Goal: Information Seeking & Learning: Learn about a topic

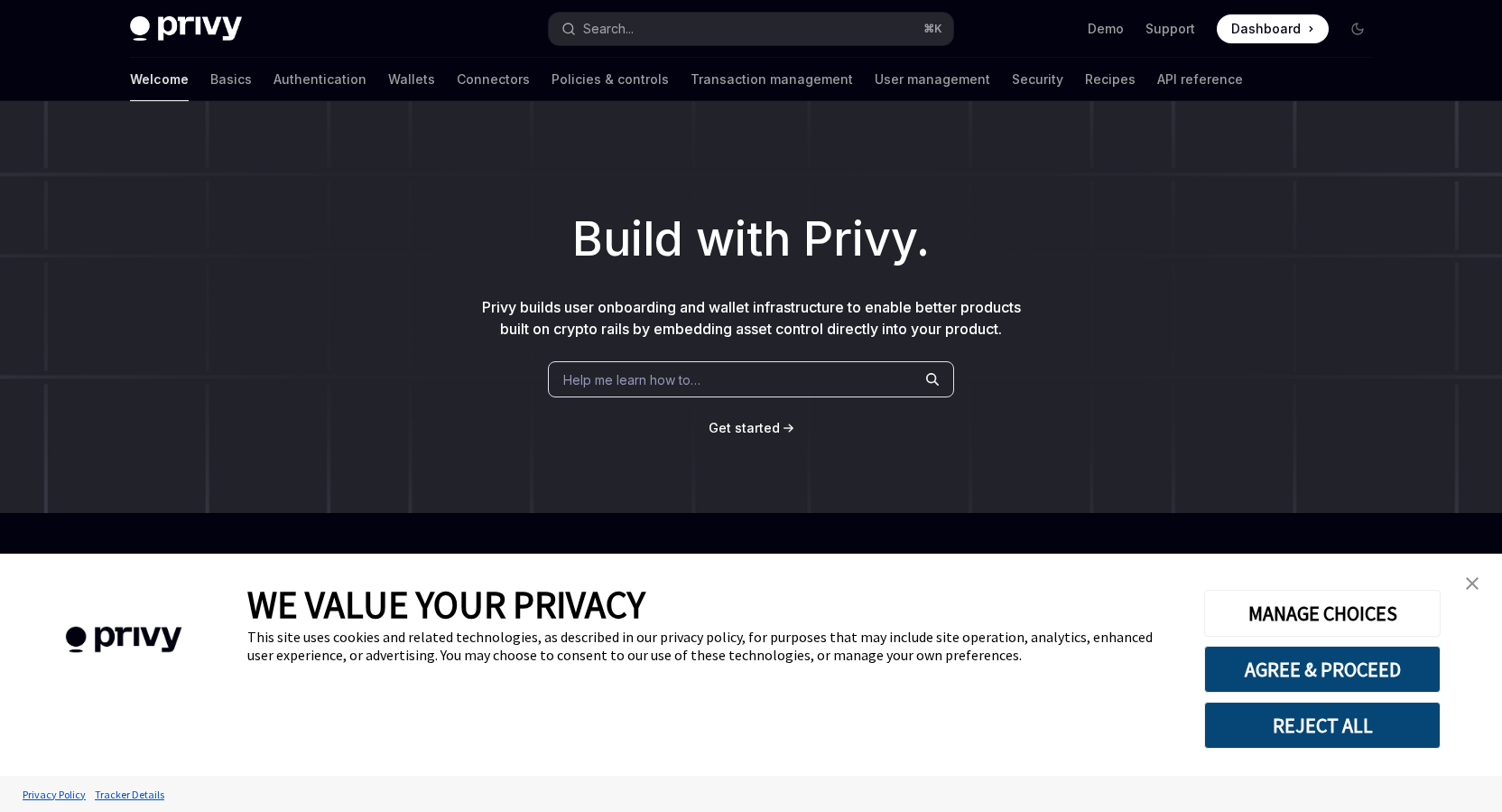
click at [441, 258] on h1 "Build with Privy." at bounding box center [751, 239] width 1445 height 70
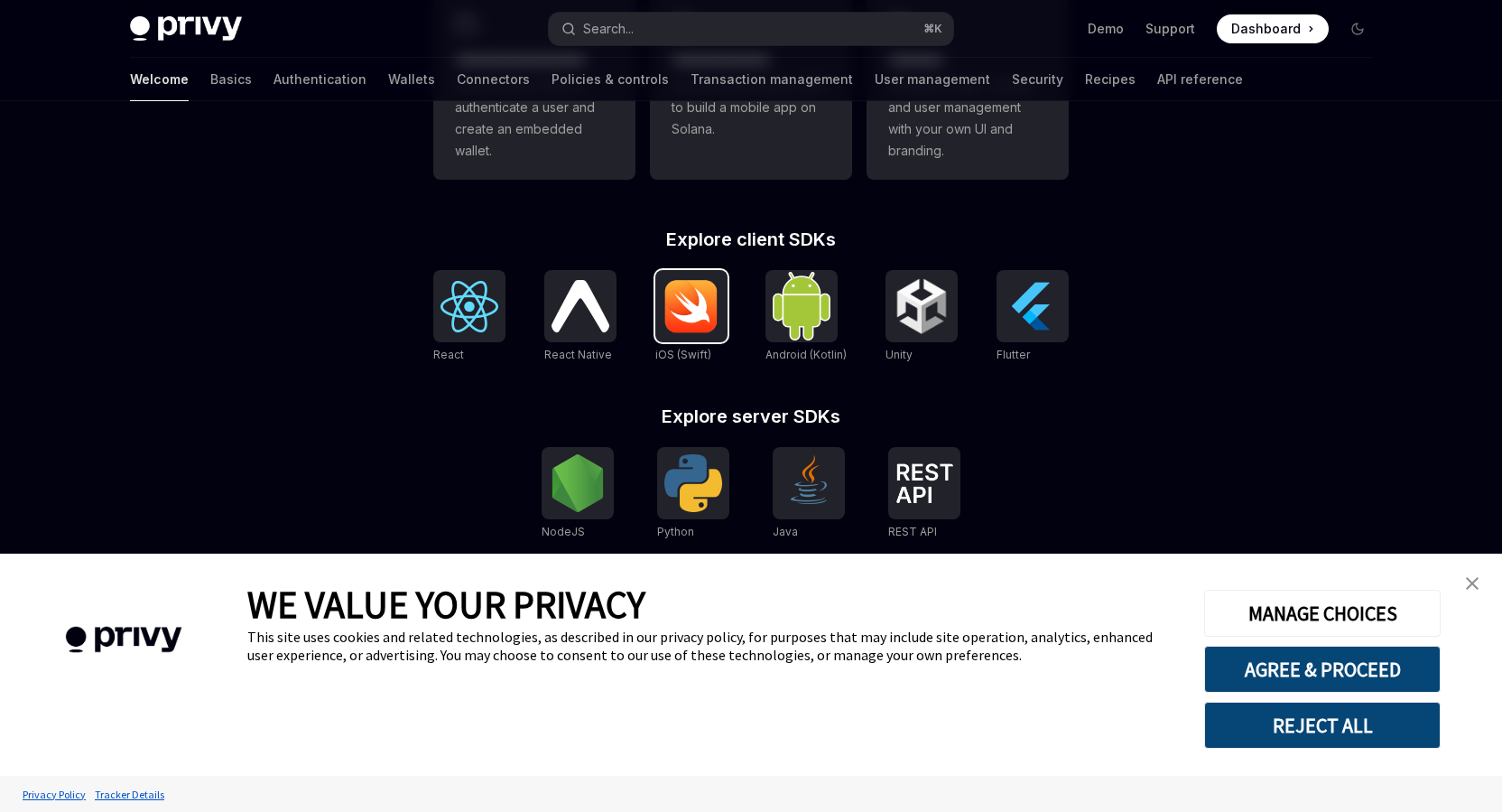
scroll to position [624, 0]
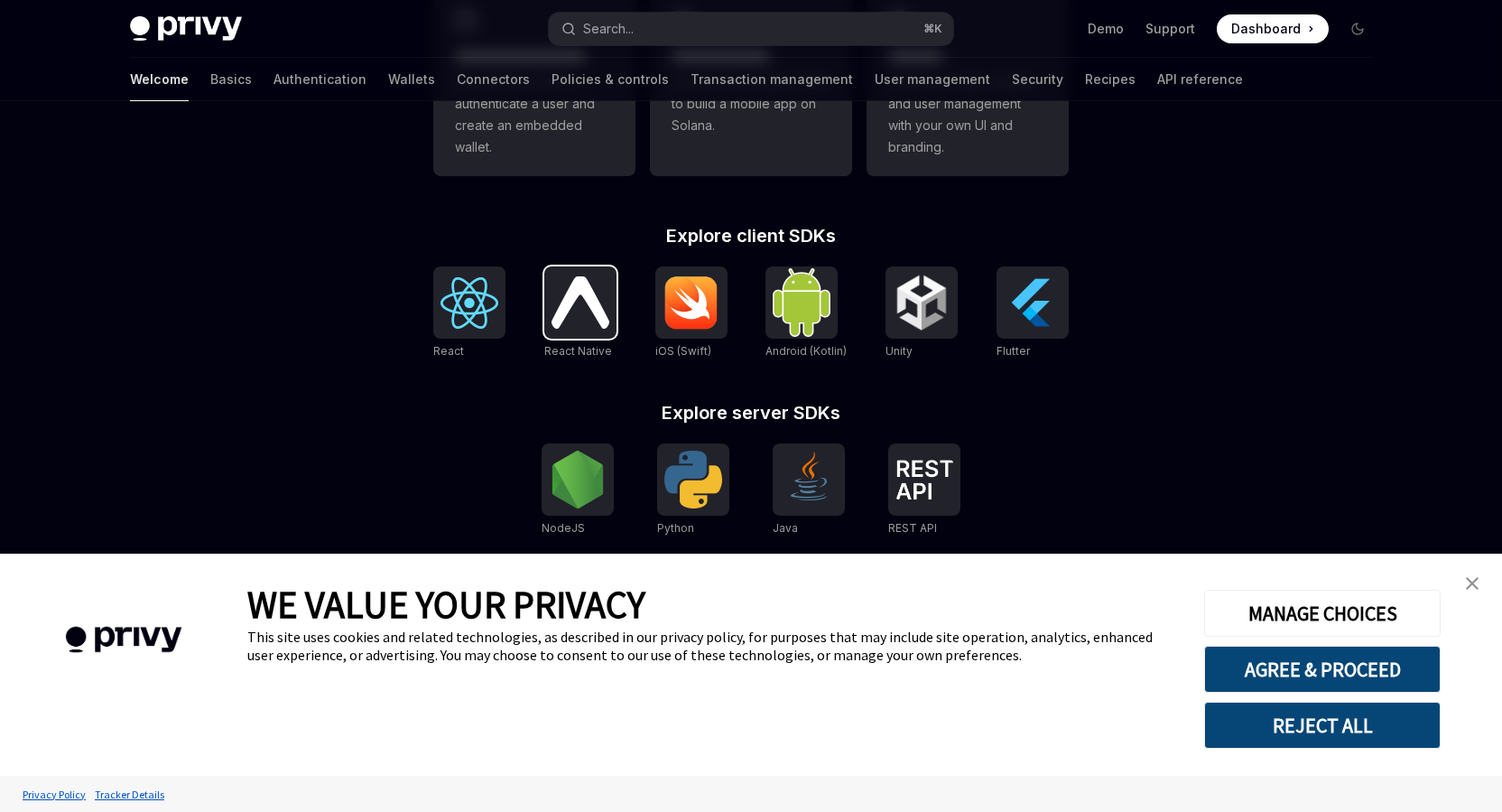
click at [557, 292] on img at bounding box center [580, 302] width 57 height 51
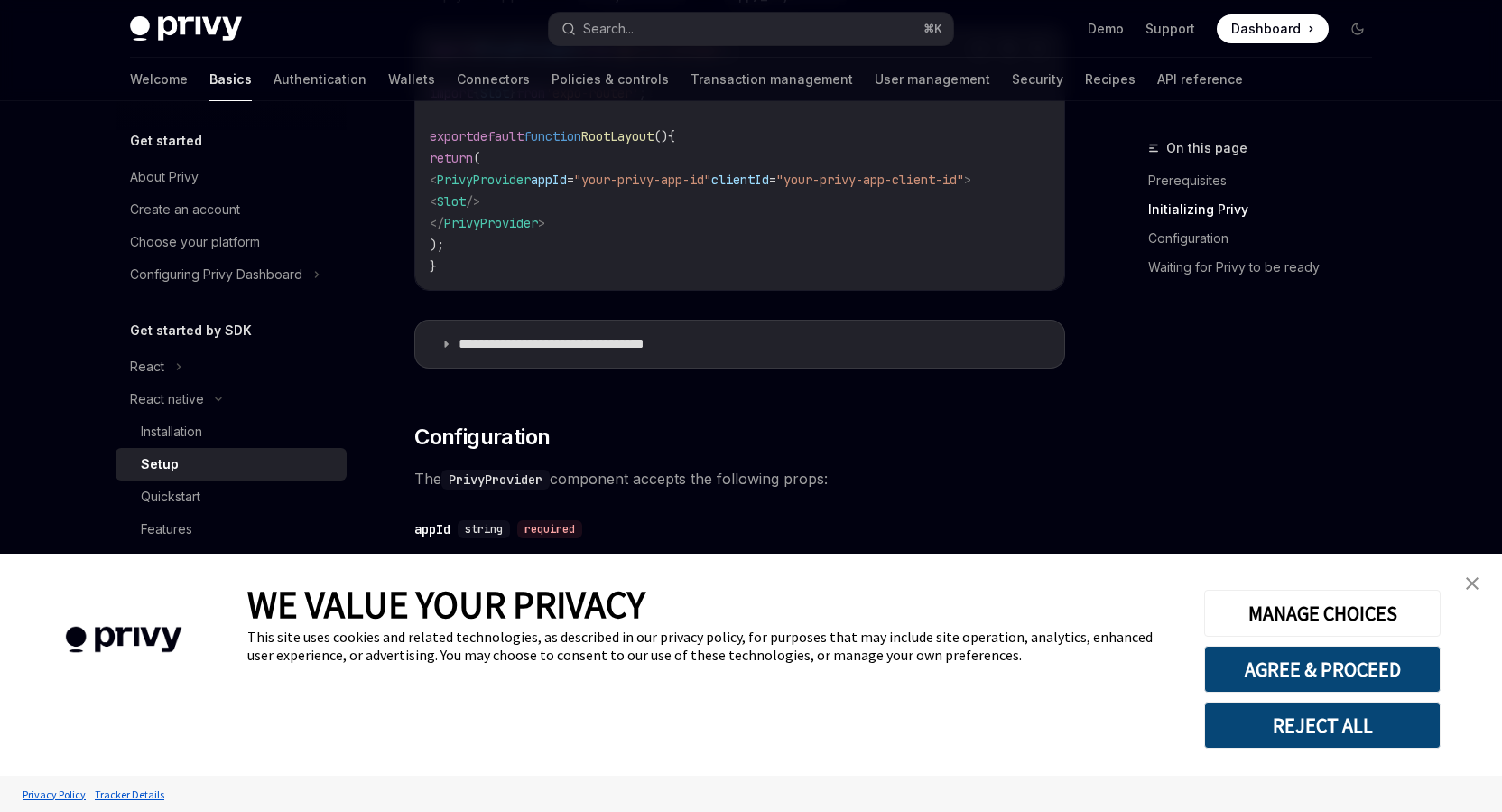
scroll to position [827, 0]
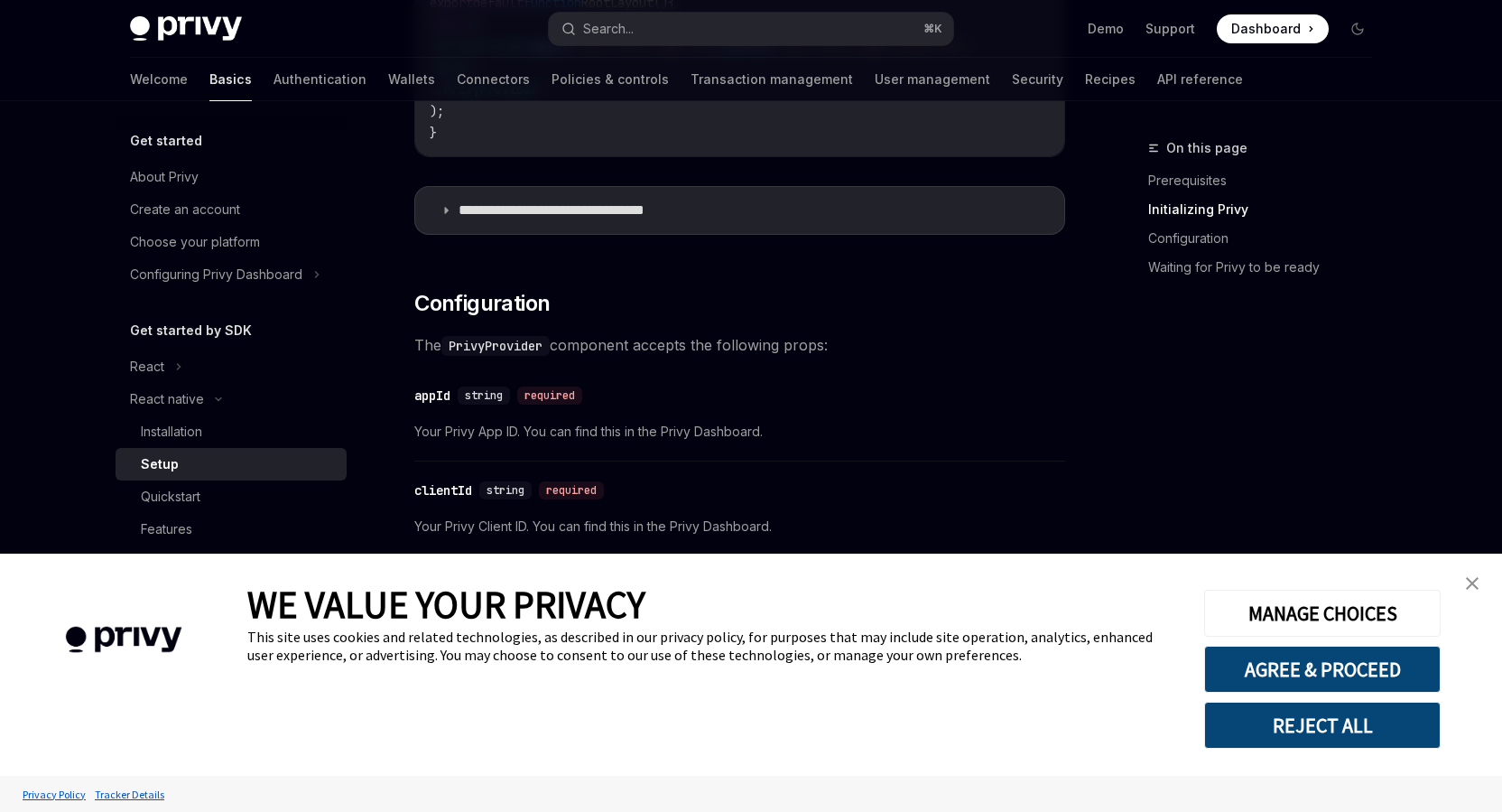
click at [1470, 586] on img "close banner" at bounding box center [1473, 583] width 13 height 13
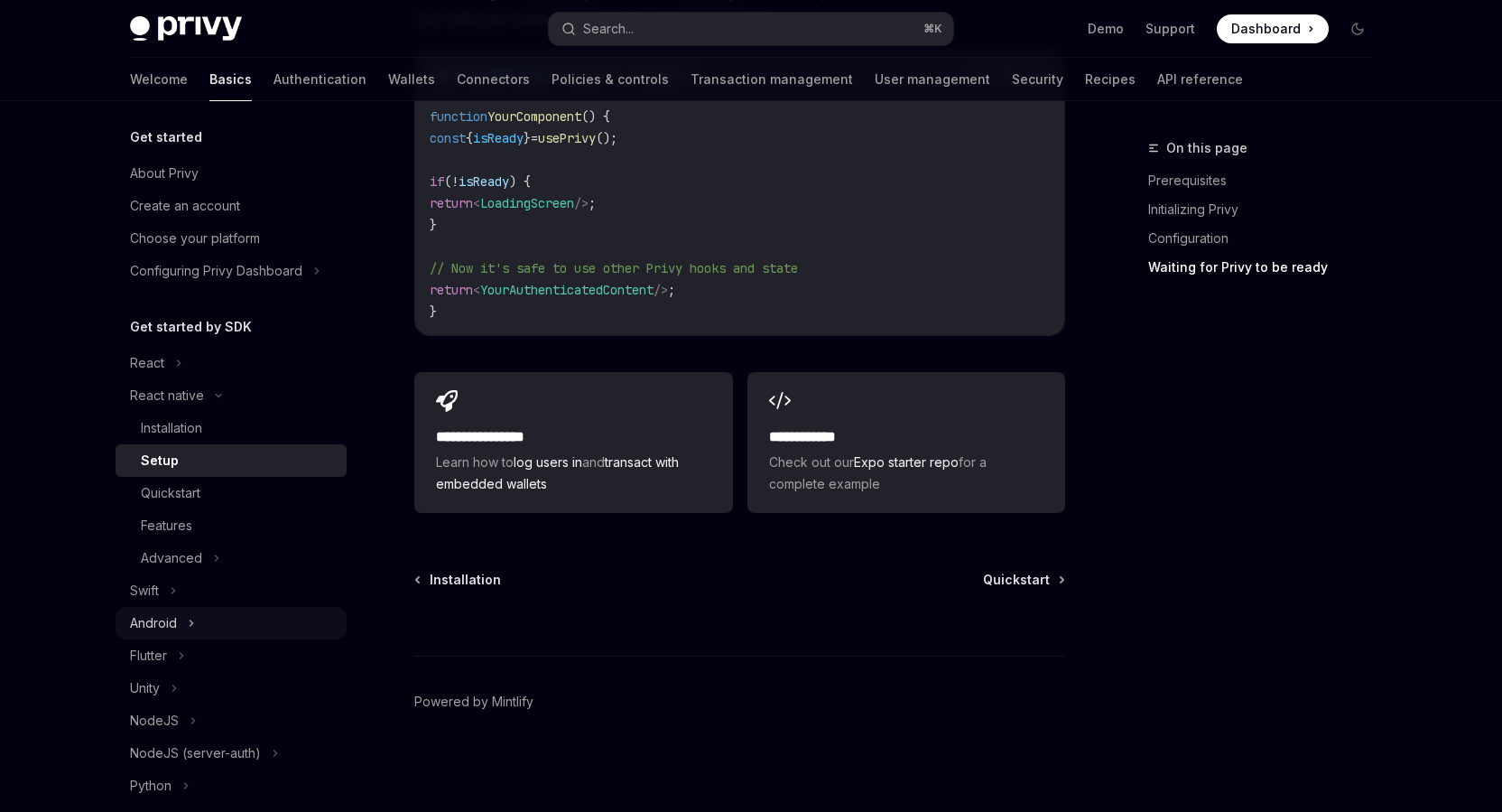
scroll to position [7, 0]
click at [276, 553] on div "Advanced" at bounding box center [231, 554] width 231 height 33
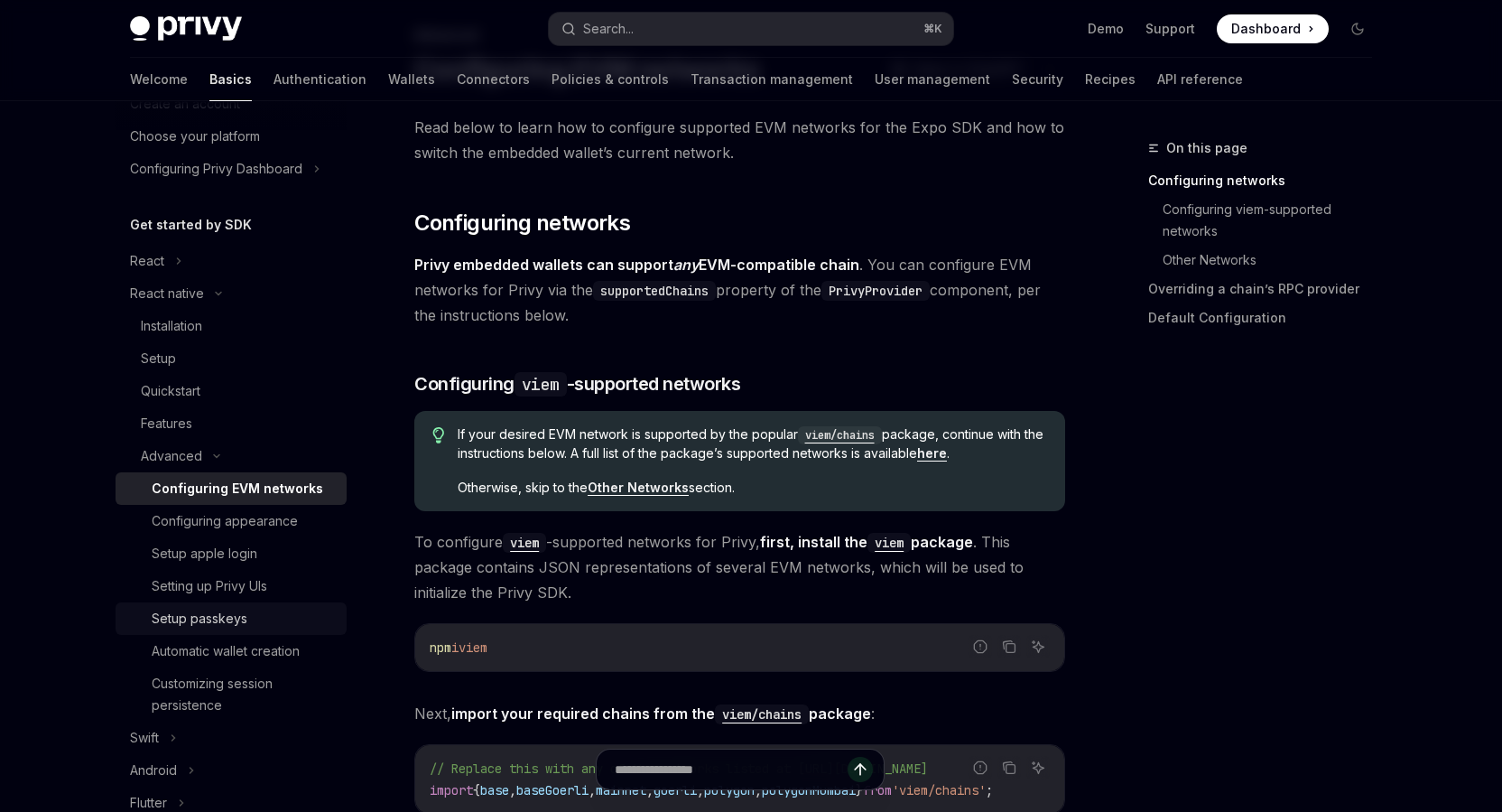
scroll to position [109, 0]
click at [200, 458] on div "Advanced" at bounding box center [171, 452] width 61 height 22
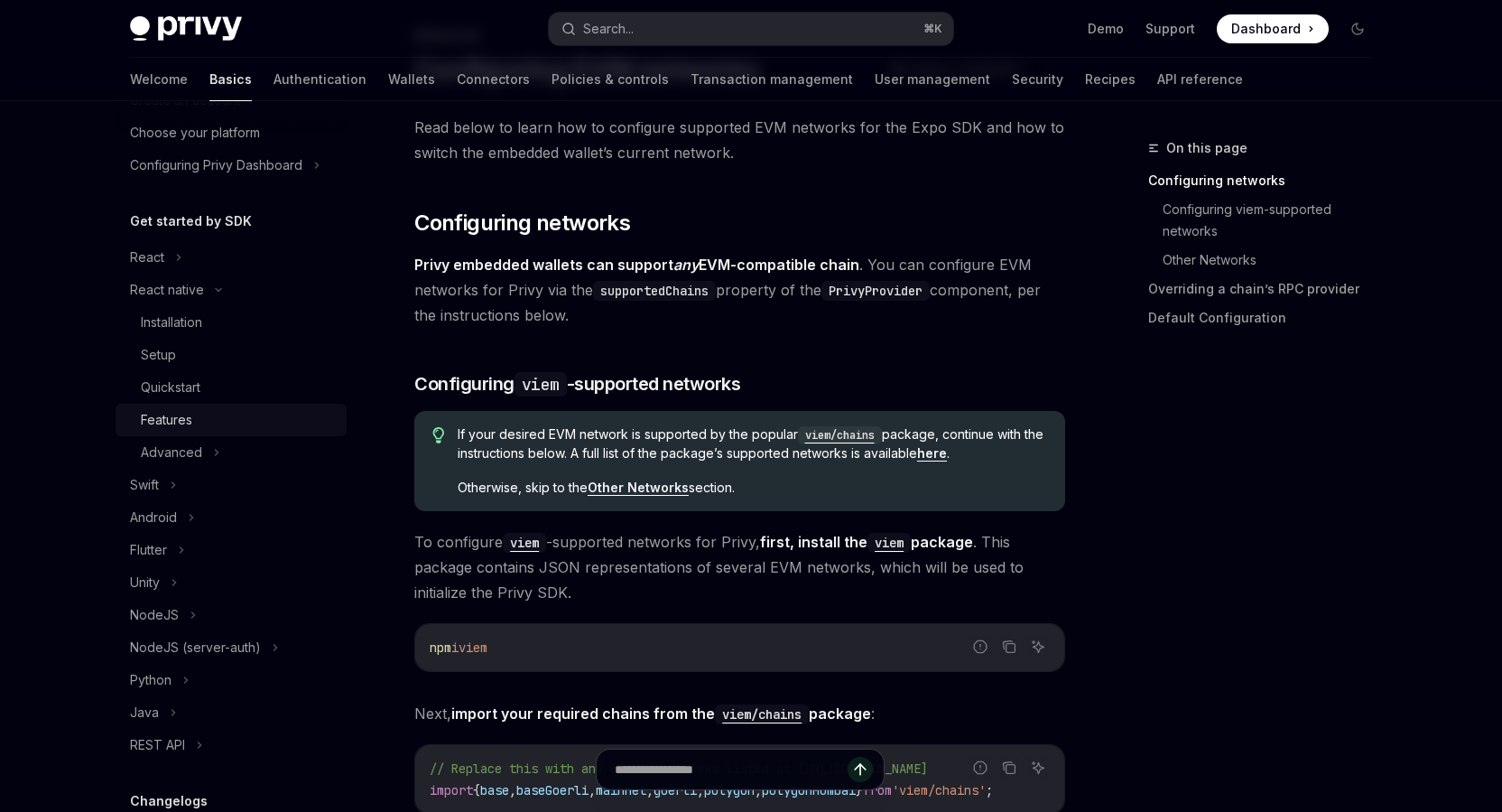
click at [190, 426] on div "Features" at bounding box center [167, 420] width 51 height 22
type textarea "*"
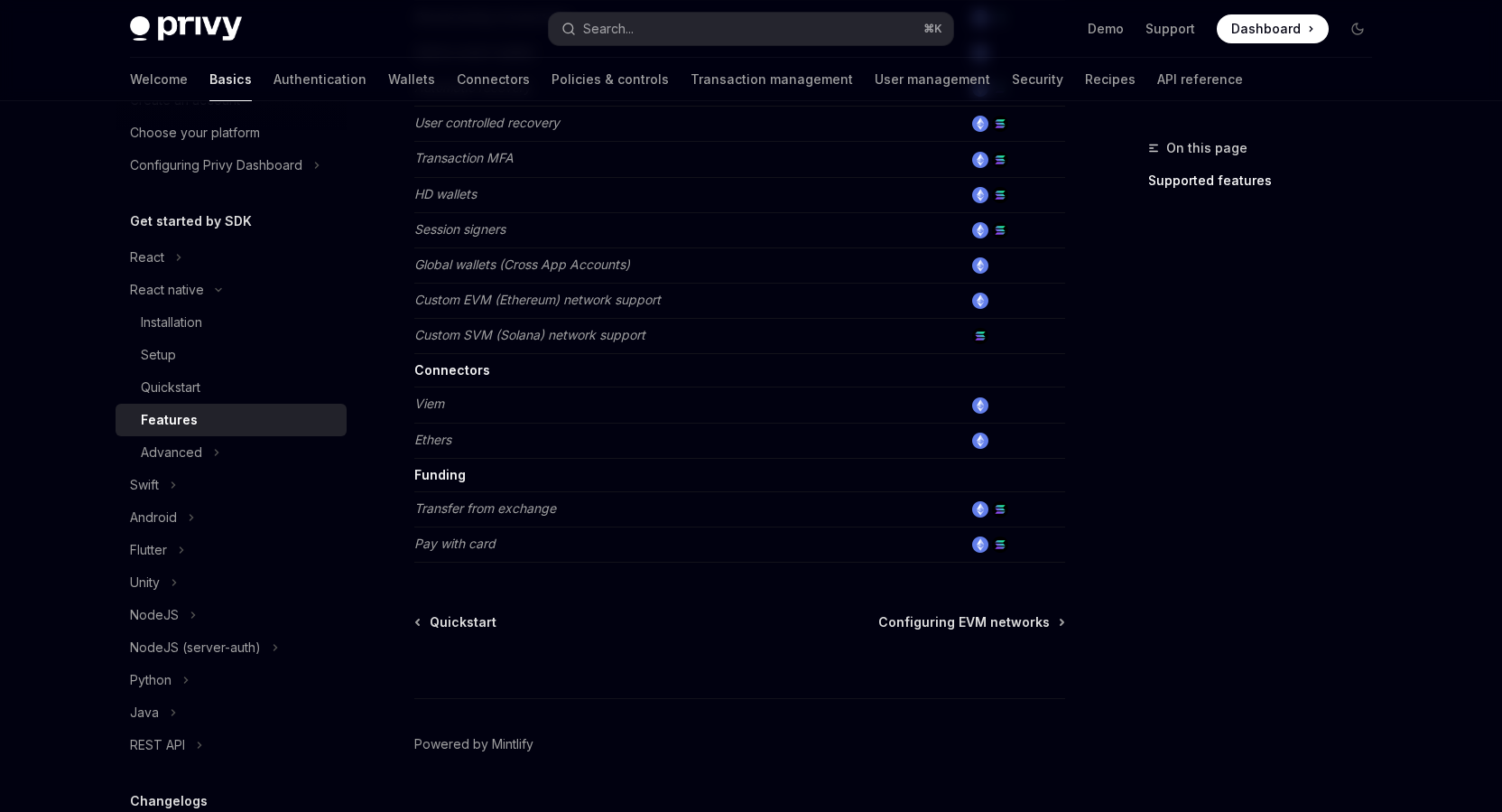
scroll to position [888, 0]
